Goal: Task Accomplishment & Management: Use online tool/utility

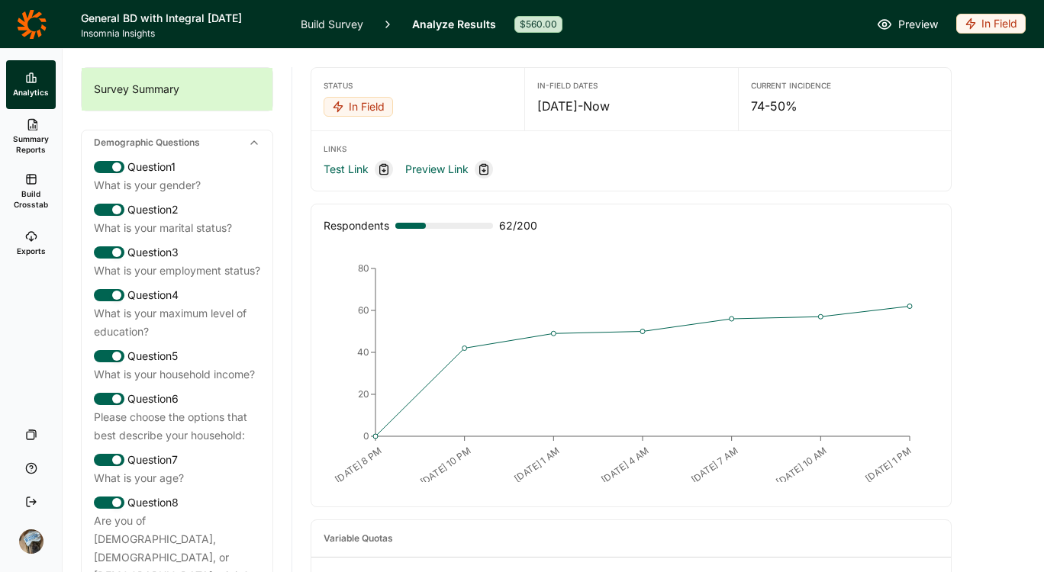
scroll to position [2192, 0]
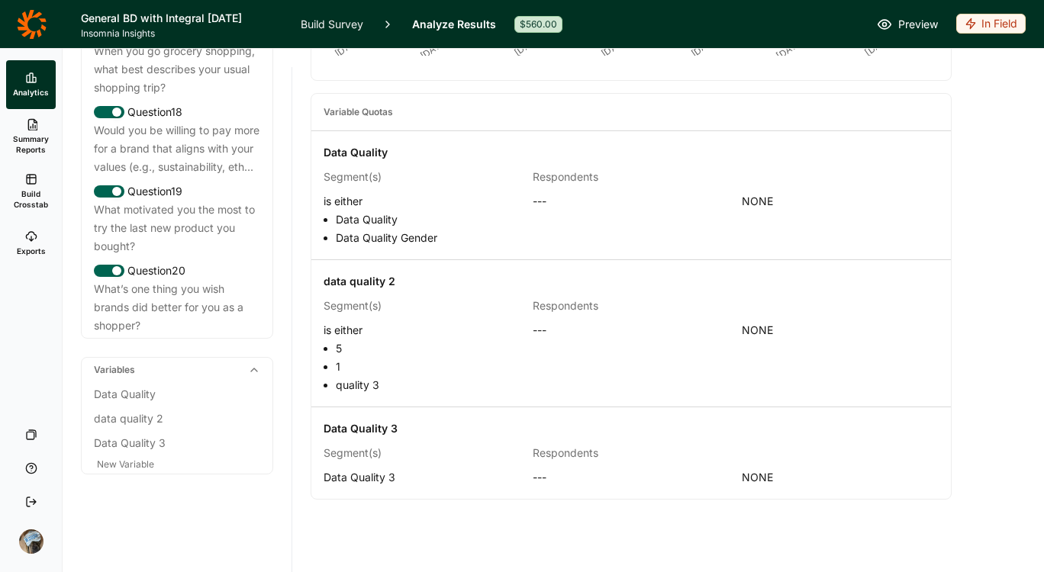
scroll to position [2192, 0]
click at [136, 423] on div "data quality 2" at bounding box center [177, 419] width 166 height 18
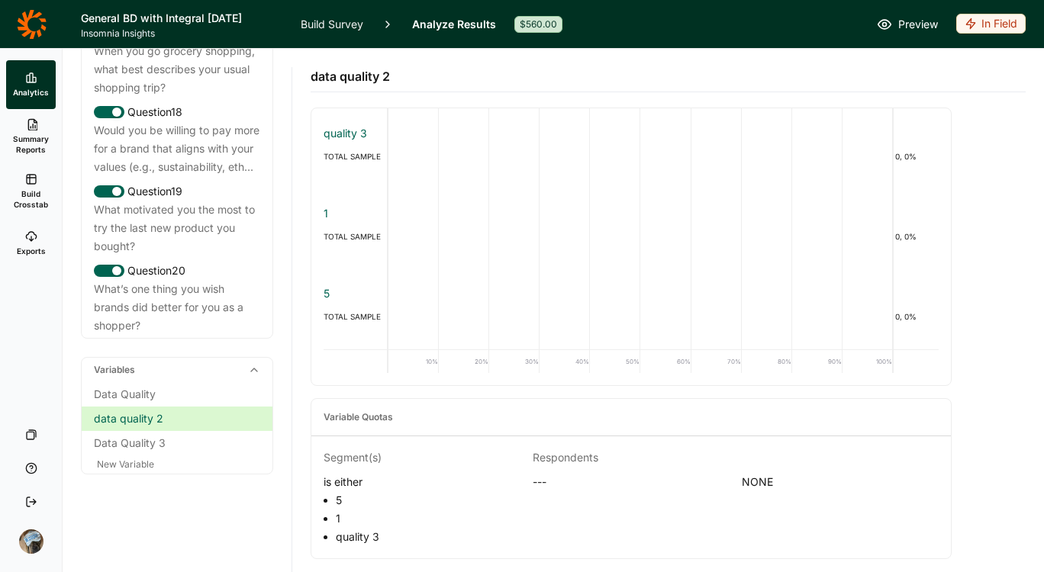
click at [323, 28] on link "Build Survey" at bounding box center [332, 24] width 63 height 48
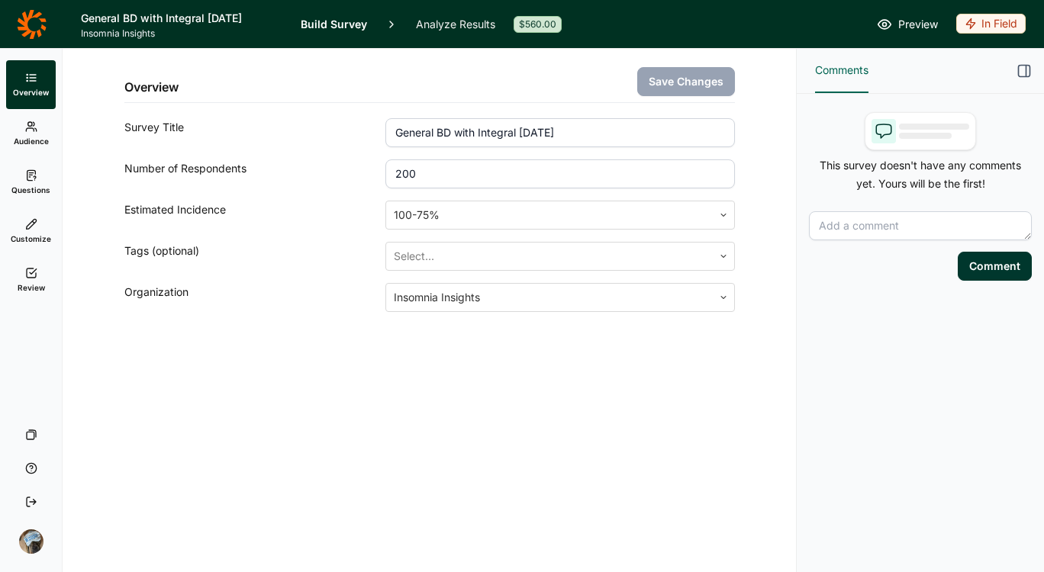
click at [31, 180] on use at bounding box center [31, 175] width 8 height 10
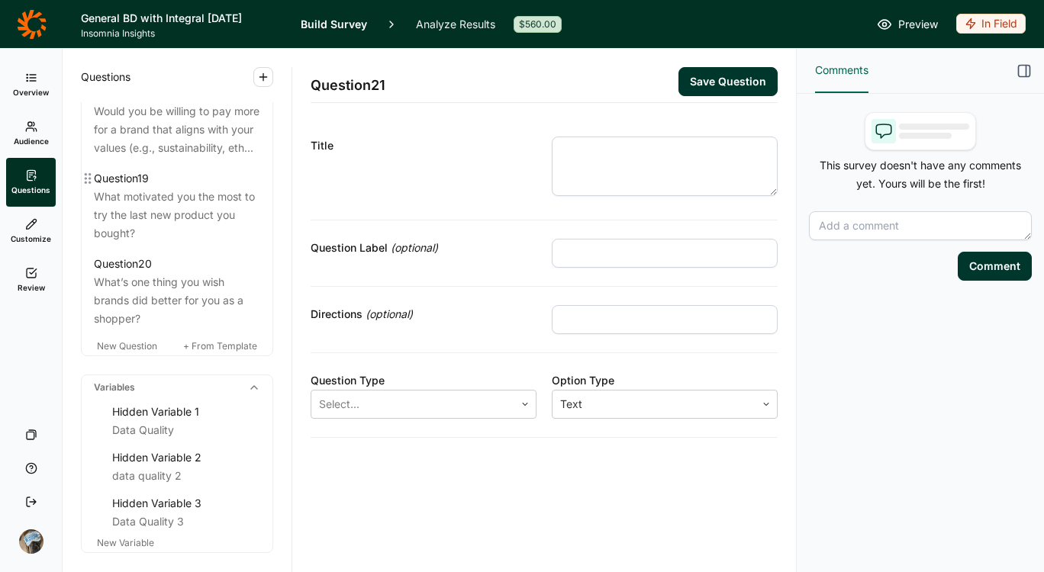
scroll to position [2433, 0]
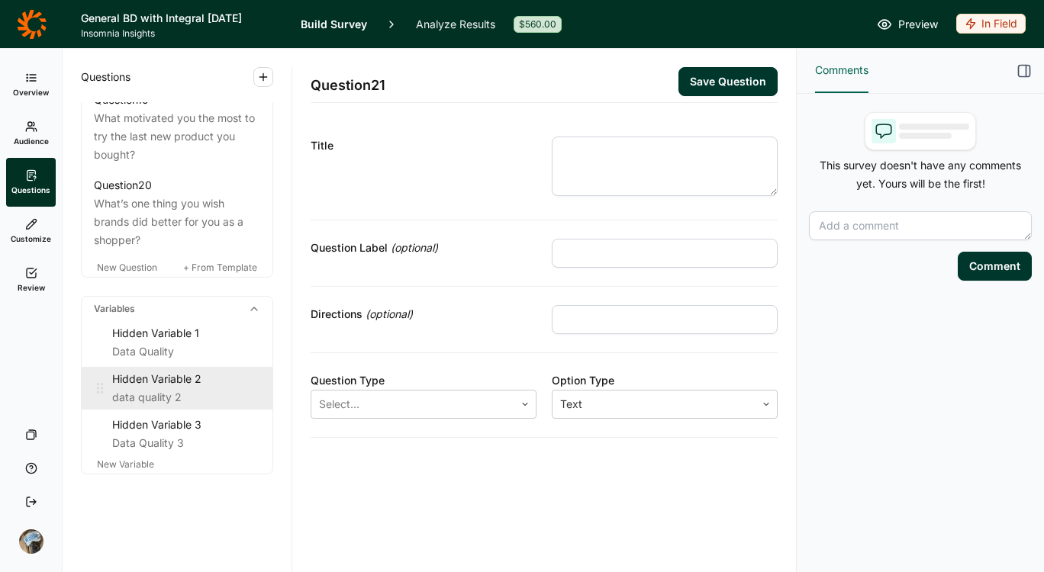
click at [160, 390] on div "data quality 2" at bounding box center [186, 397] width 148 height 18
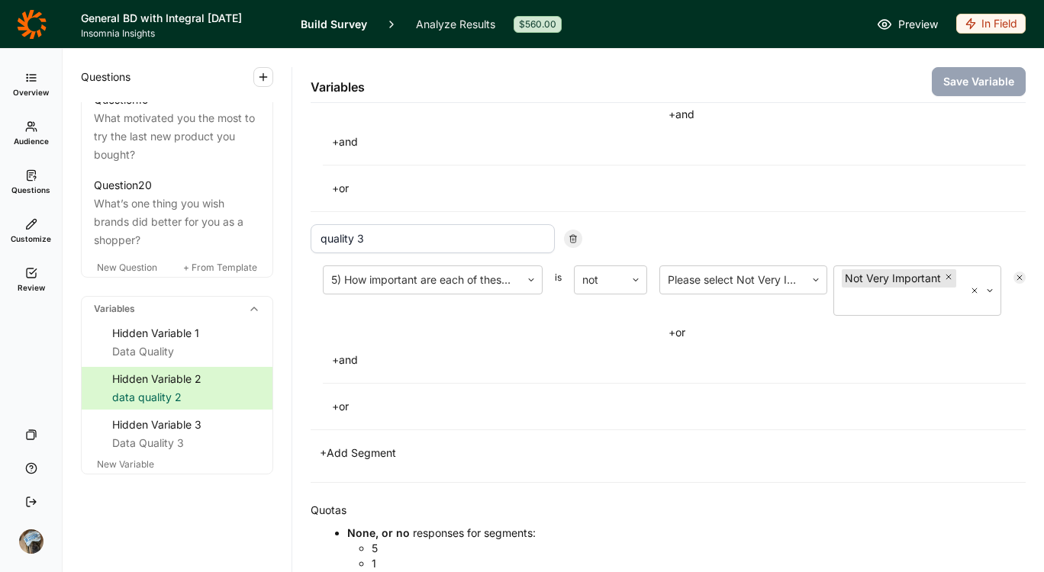
scroll to position [599, 0]
click at [536, 281] on div at bounding box center [530, 281] width 21 height 9
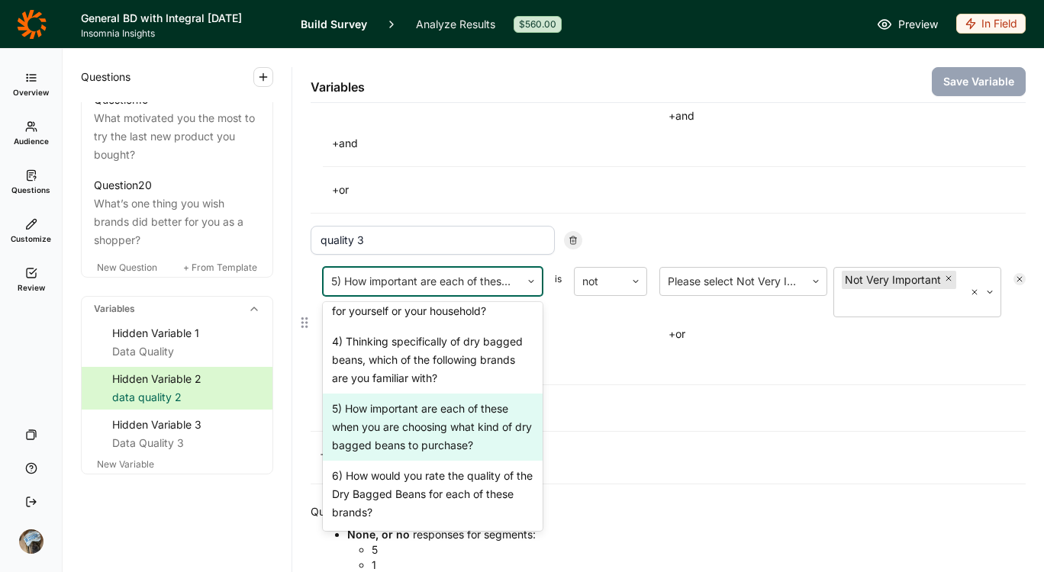
scroll to position [603, 0]
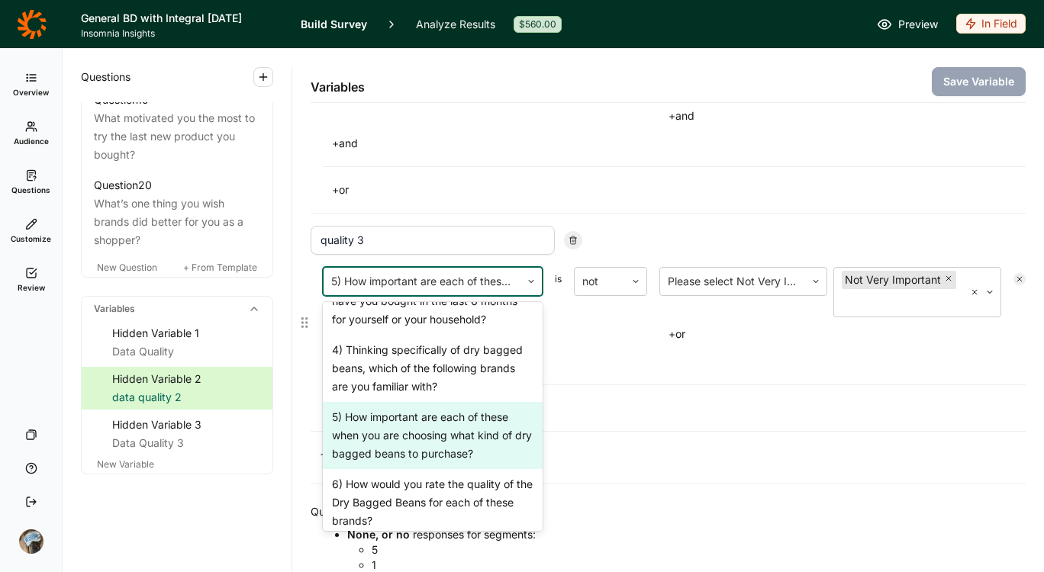
click at [600, 410] on div "5) How important are each of these when you are choosing what kind of dry bagge…" at bounding box center [667, 343] width 715 height 152
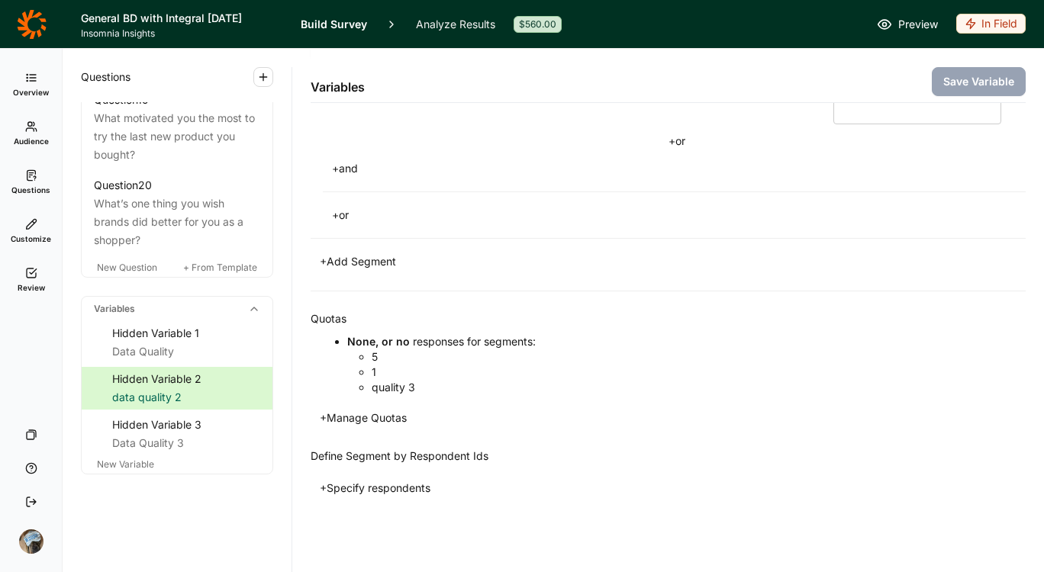
scroll to position [810, 0]
click at [148, 421] on div "Hidden Variable 3" at bounding box center [186, 425] width 148 height 18
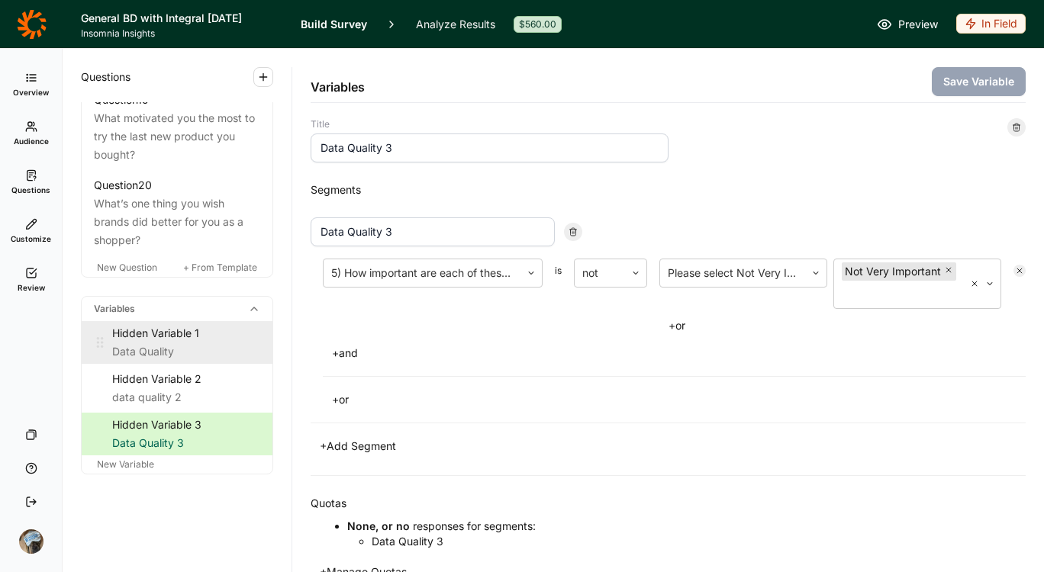
click at [162, 334] on div "Hidden Variable 1" at bounding box center [186, 333] width 148 height 18
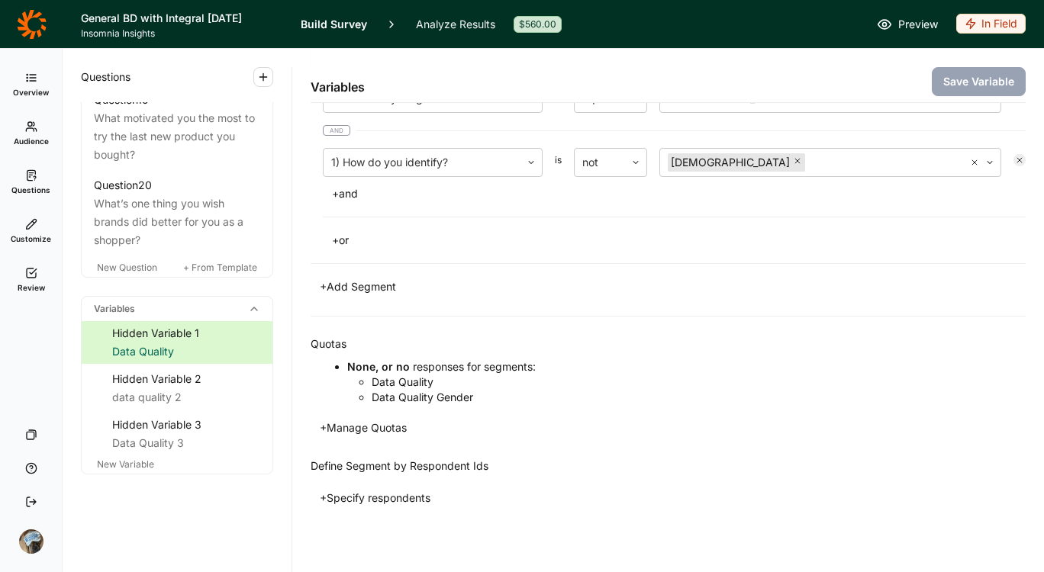
scroll to position [418, 0]
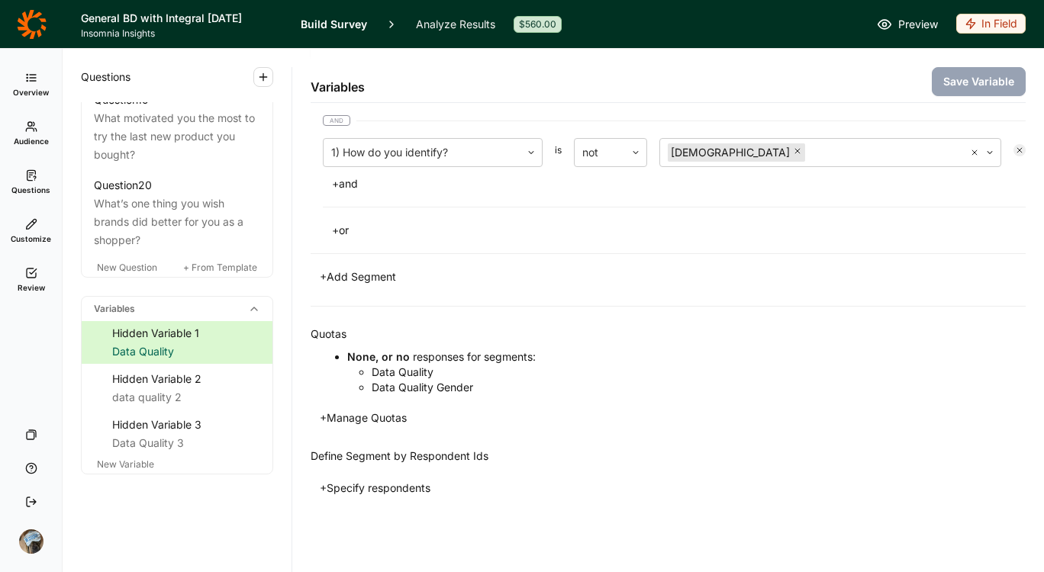
click at [31, 79] on icon at bounding box center [31, 78] width 12 height 12
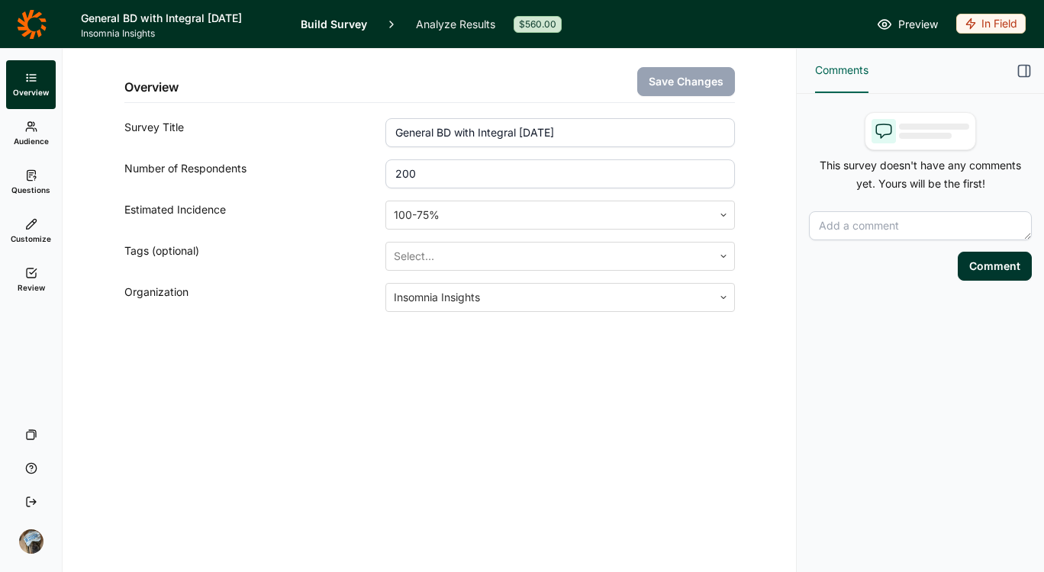
click at [465, 28] on link "Analyze Results" at bounding box center [455, 24] width 79 height 48
